Goal: Information Seeking & Learning: Stay updated

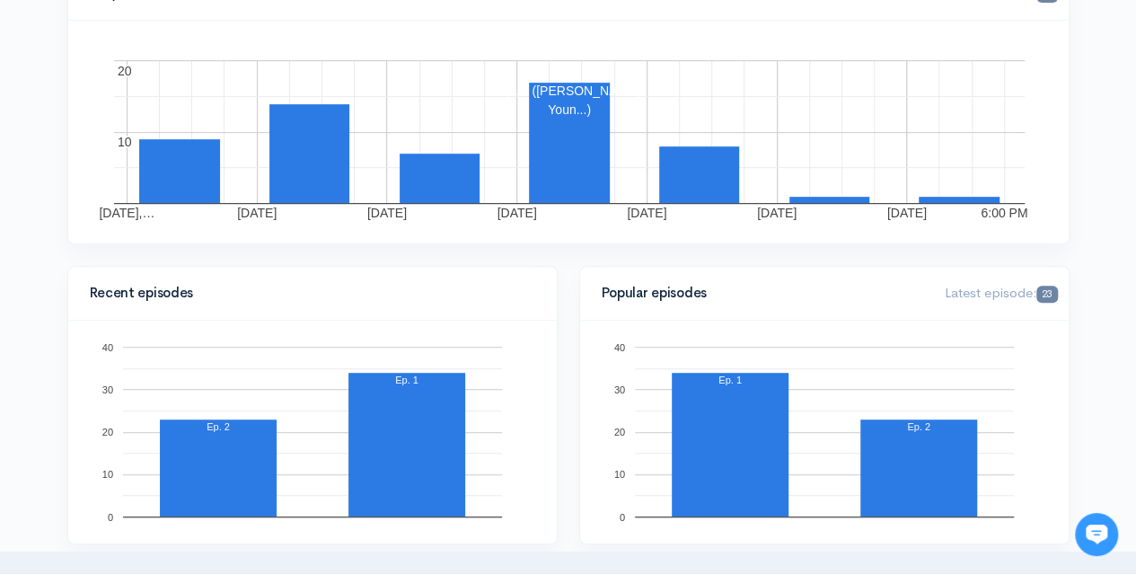
scroll to position [180, 0]
